Goal: Task Accomplishment & Management: Manage account settings

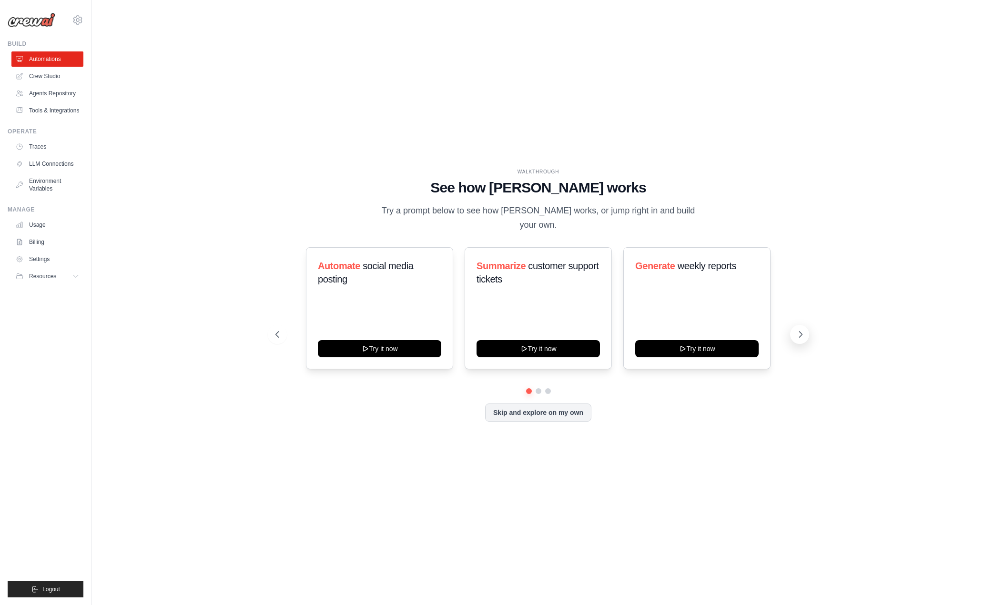
click at [795, 325] on button at bounding box center [799, 334] width 19 height 19
click at [800, 330] on icon at bounding box center [801, 335] width 10 height 10
click at [45, 78] on link "Crew Studio" at bounding box center [48, 76] width 72 height 15
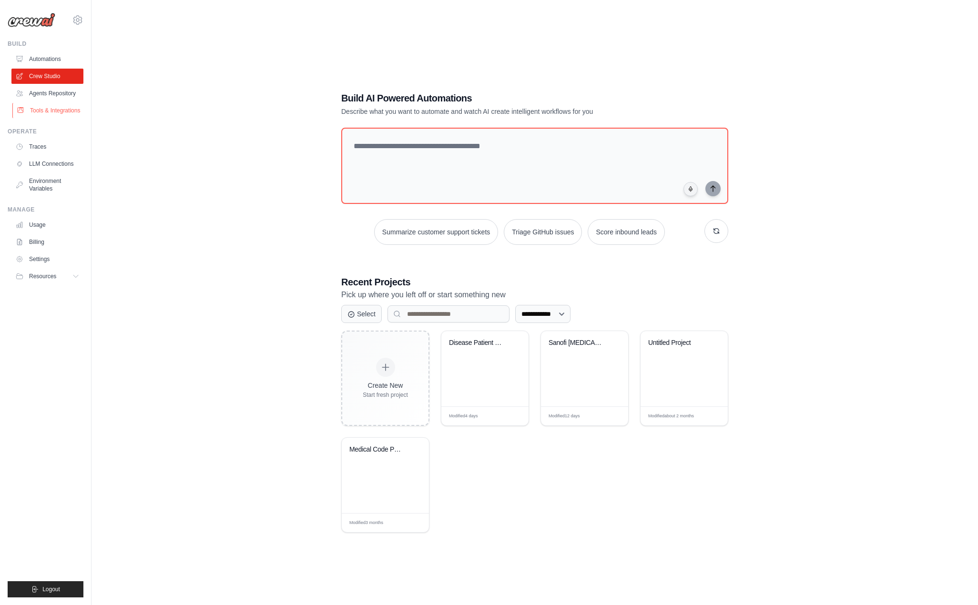
click at [66, 110] on link "Tools & Integrations" at bounding box center [48, 110] width 72 height 15
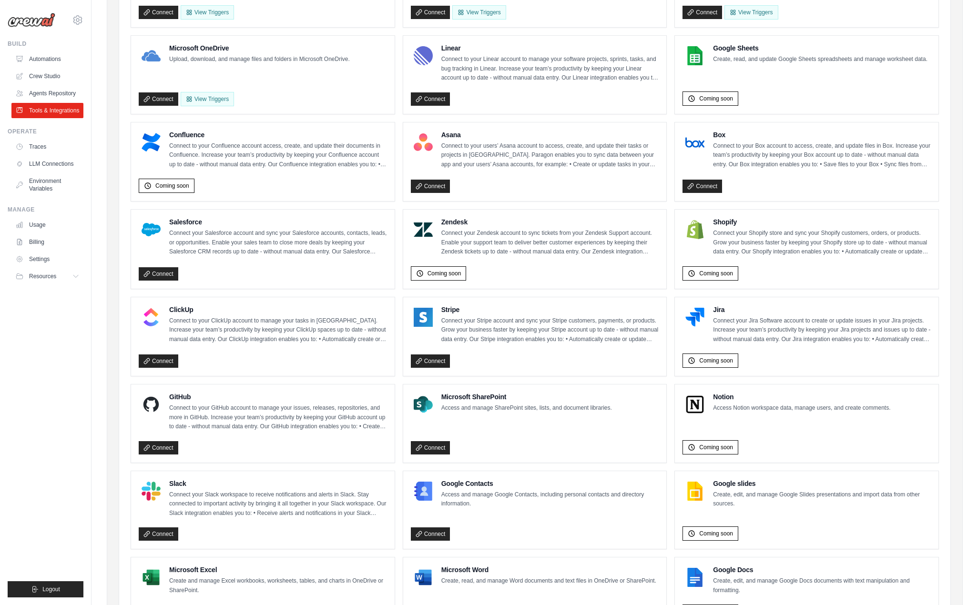
scroll to position [311, 0]
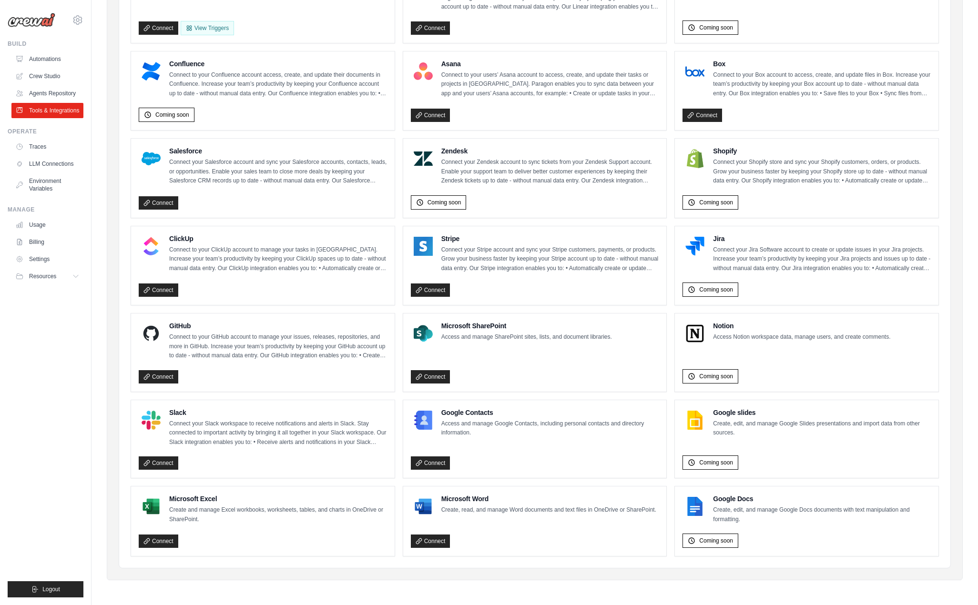
click at [882, 367] on div "Coming soon" at bounding box center [806, 374] width 248 height 19
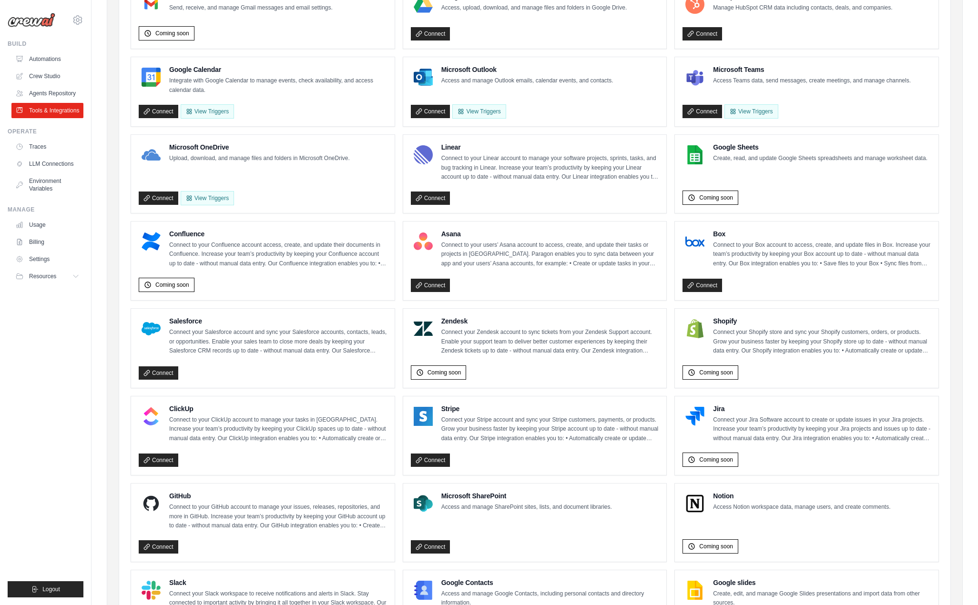
scroll to position [0, 0]
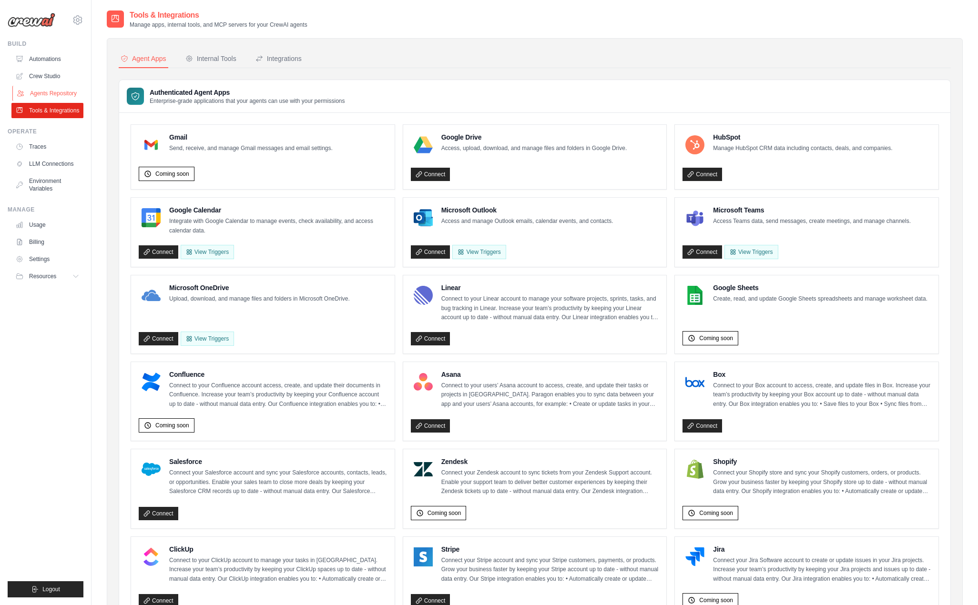
click at [42, 92] on link "Agents Repository" at bounding box center [48, 93] width 72 height 15
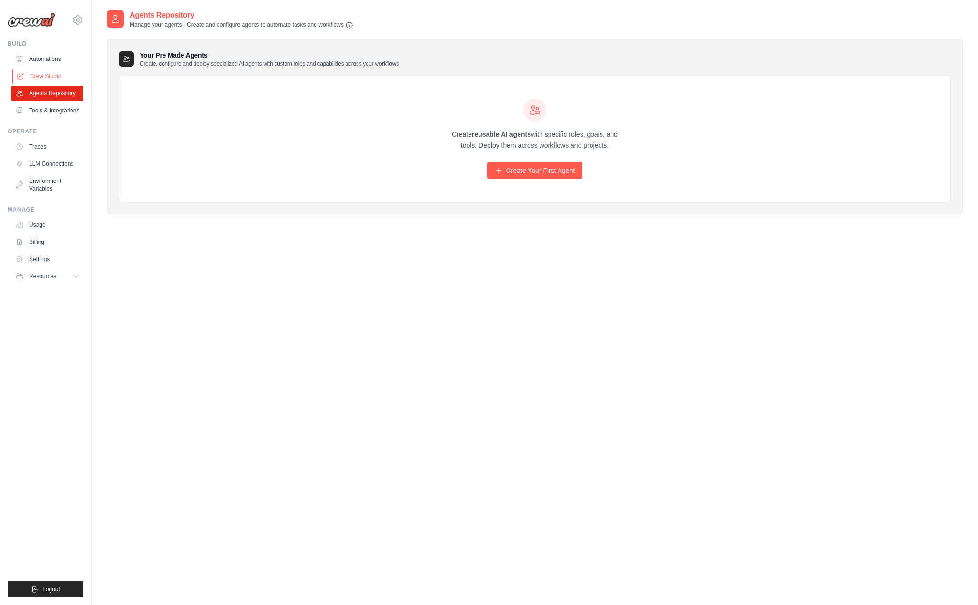
click at [48, 72] on link "Crew Studio" at bounding box center [48, 76] width 72 height 15
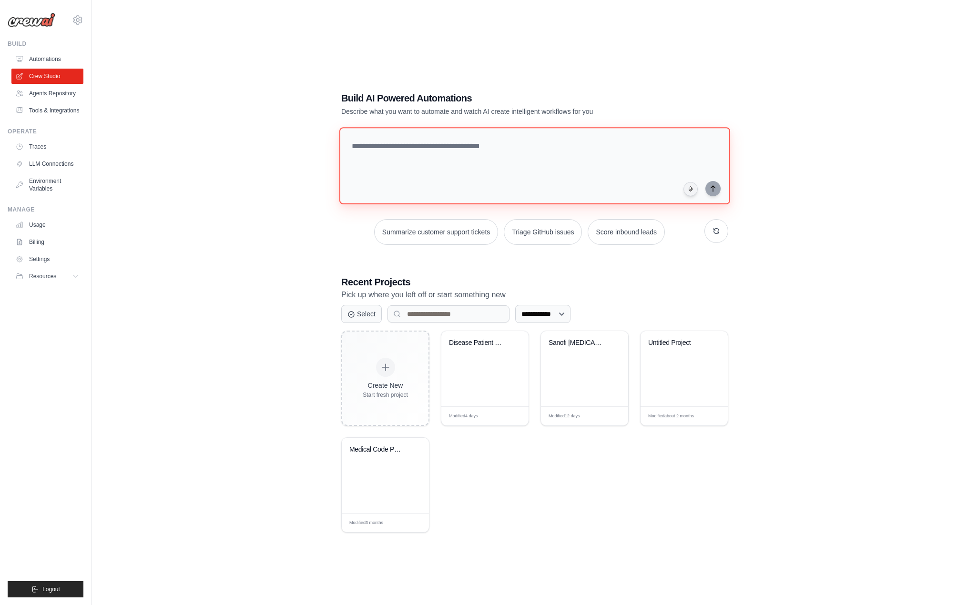
click at [458, 161] on textarea at bounding box center [534, 165] width 391 height 77
click at [54, 90] on link "Agents Repository" at bounding box center [48, 93] width 72 height 15
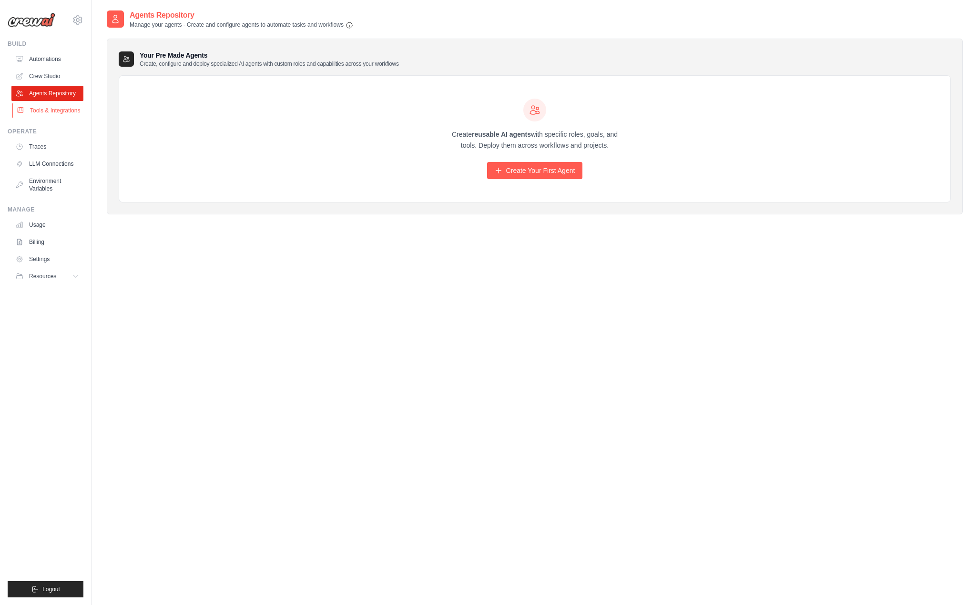
click at [50, 110] on link "Tools & Integrations" at bounding box center [48, 110] width 72 height 15
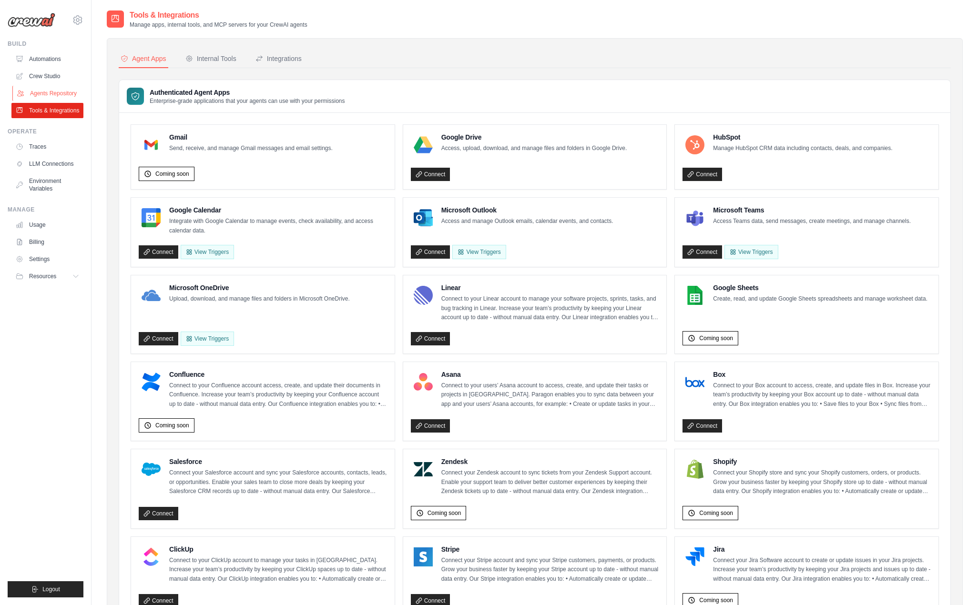
click at [48, 99] on link "Agents Repository" at bounding box center [48, 93] width 72 height 15
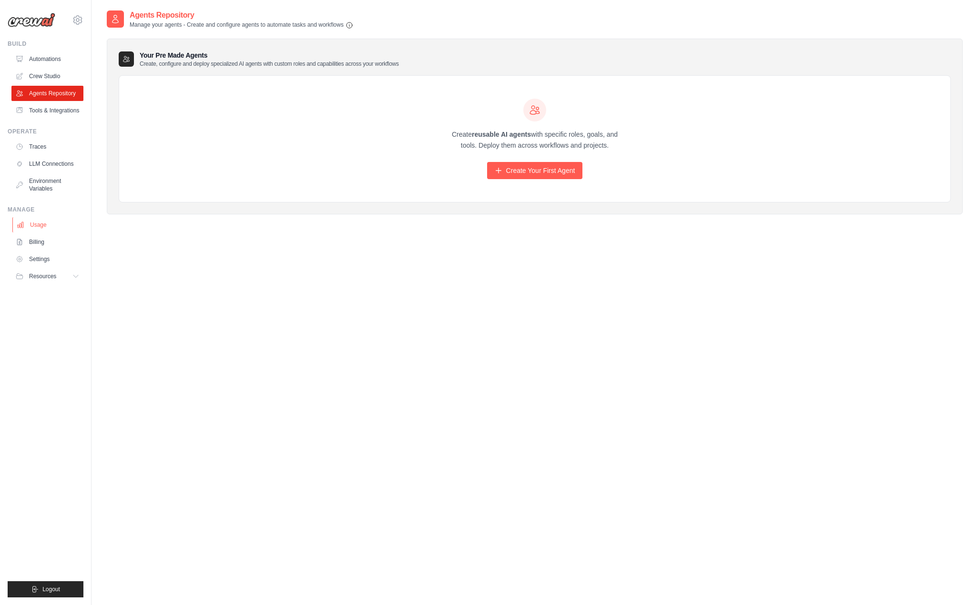
click at [57, 224] on link "Usage" at bounding box center [48, 224] width 72 height 15
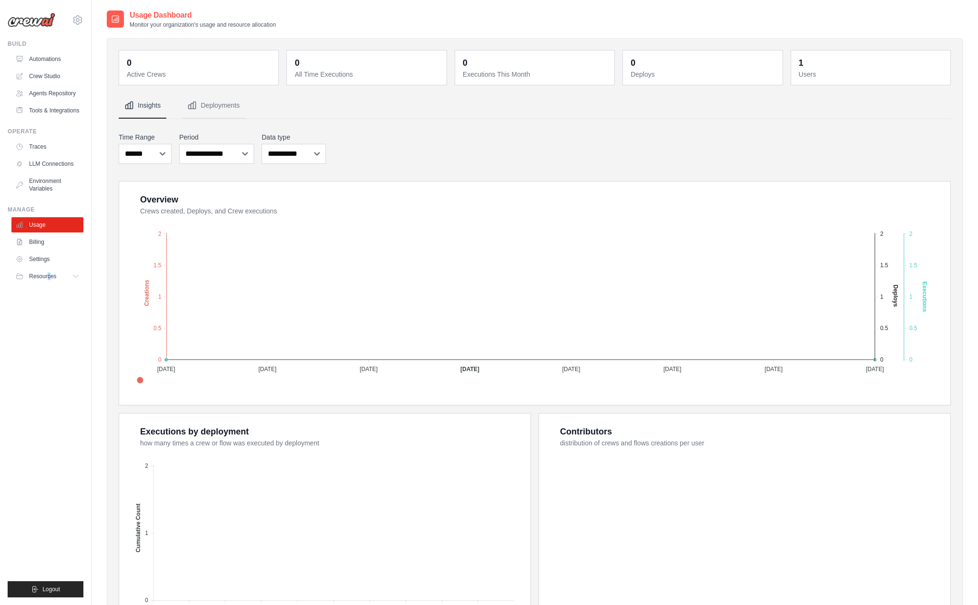
drag, startPoint x: 74, startPoint y: 215, endPoint x: 49, endPoint y: 330, distance: 117.1
click at [49, 330] on ul "Build Automations Crew Studio Agents Repository Tools & Integrations" at bounding box center [46, 318] width 76 height 557
drag, startPoint x: 54, startPoint y: 306, endPoint x: 222, endPoint y: 323, distance: 168.5
click at [36, 589] on icon "submit" at bounding box center [35, 589] width 5 height 6
